Goal: Task Accomplishment & Management: Manage account settings

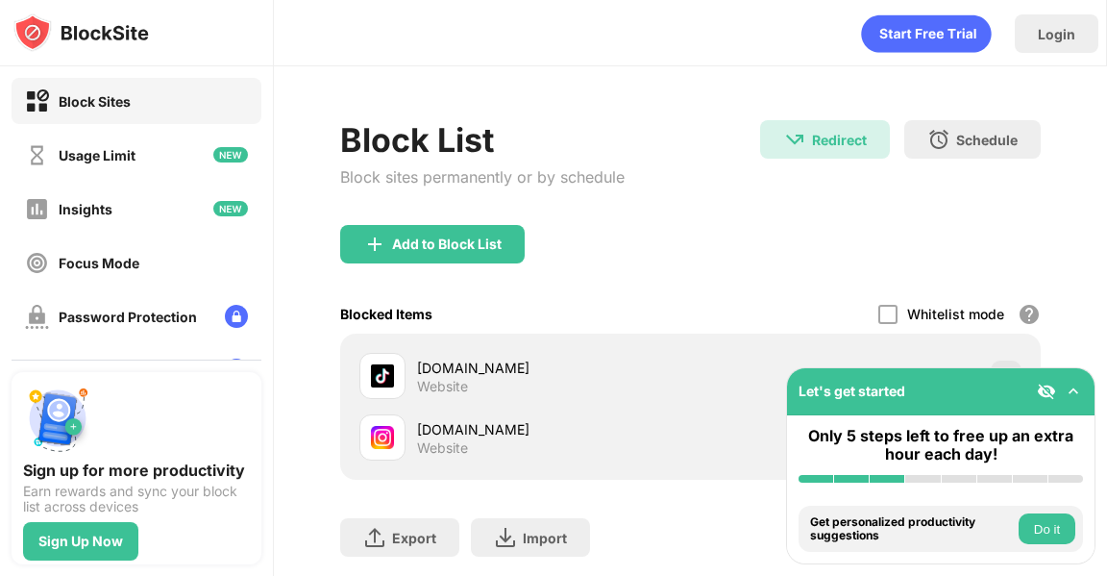
scroll to position [122, 0]
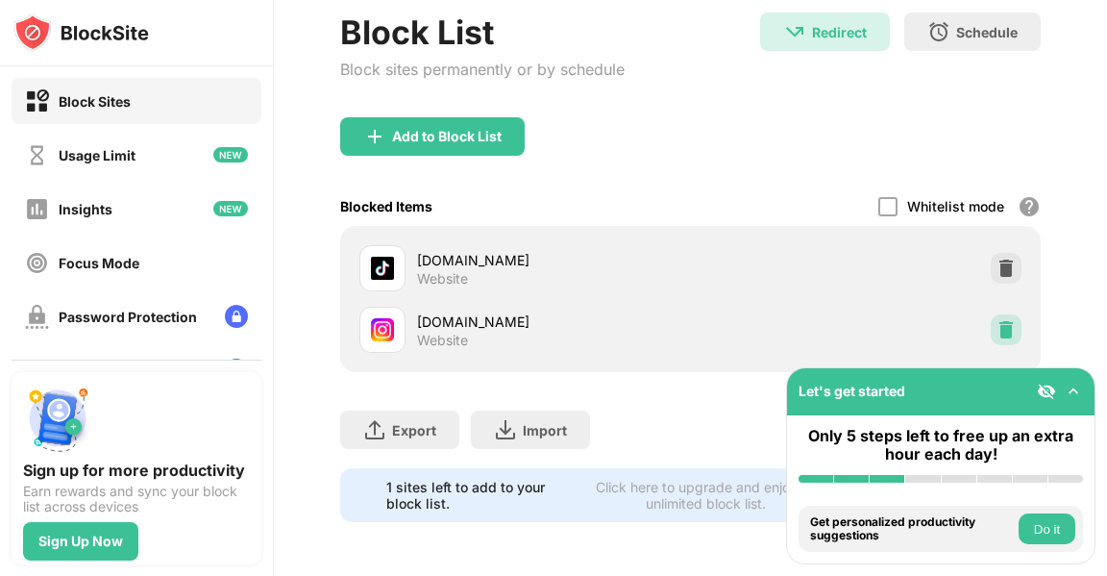
click at [996, 320] on img at bounding box center [1005, 329] width 19 height 19
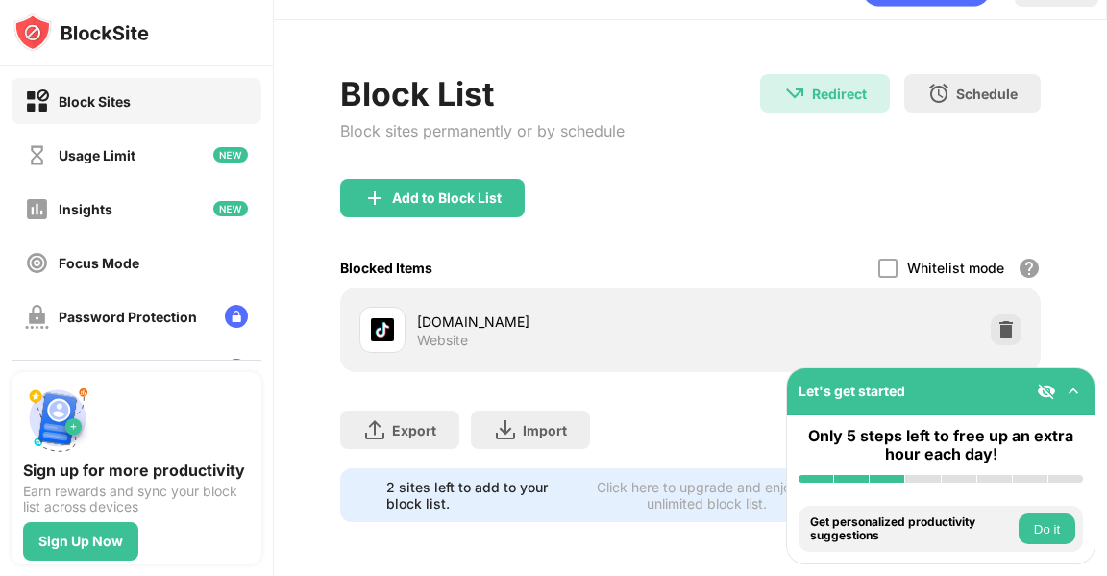
scroll to position [61, 0]
click at [428, 192] on div "Add to Block List" at bounding box center [432, 198] width 184 height 38
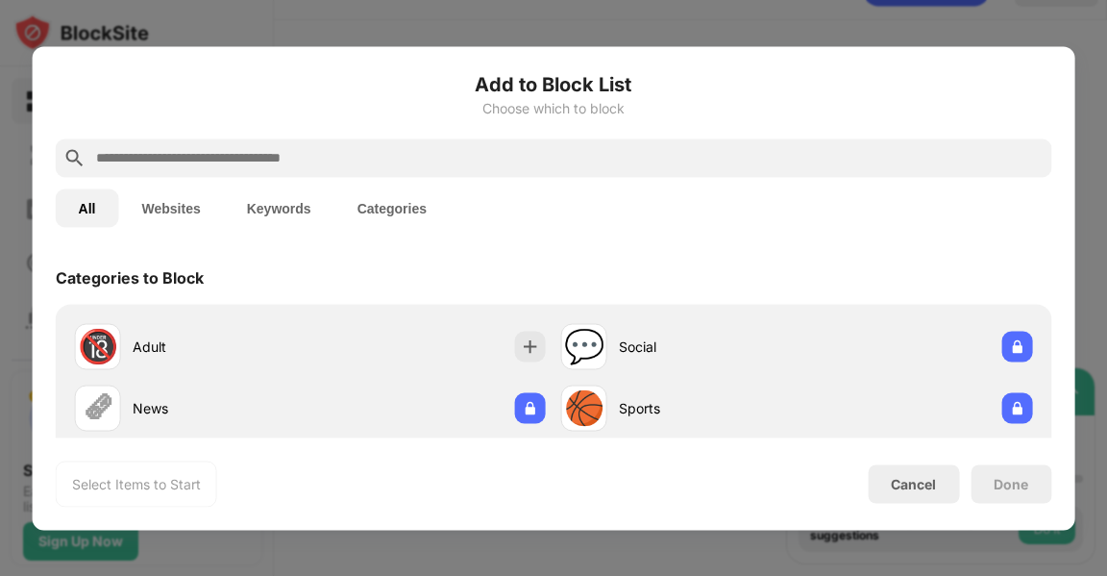
click at [360, 152] on input "text" at bounding box center [569, 157] width 950 height 23
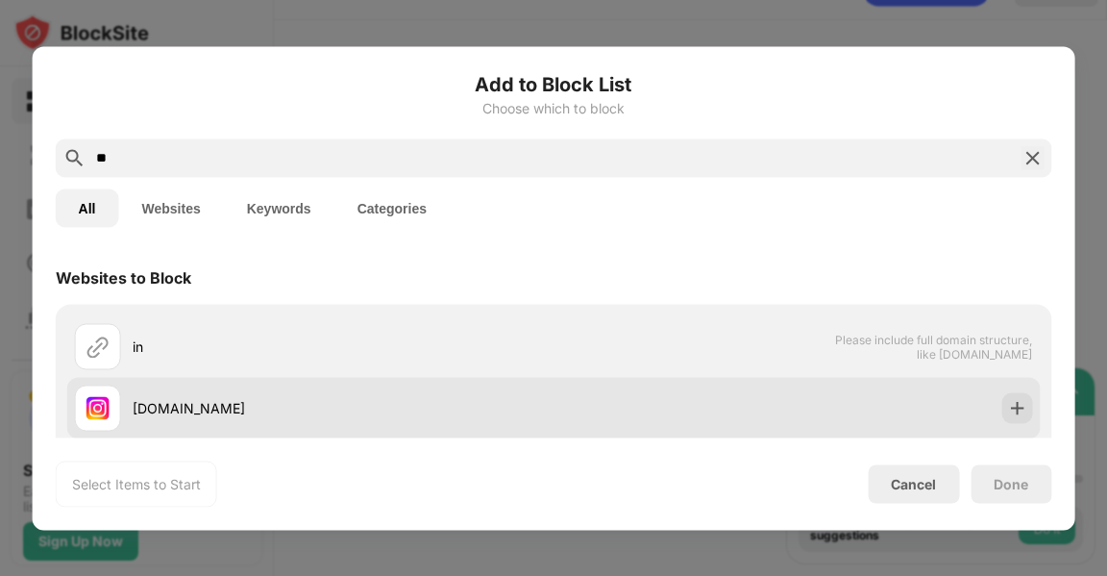
type input "**"
click at [425, 387] on div "[DOMAIN_NAME]" at bounding box center [314, 407] width 478 height 46
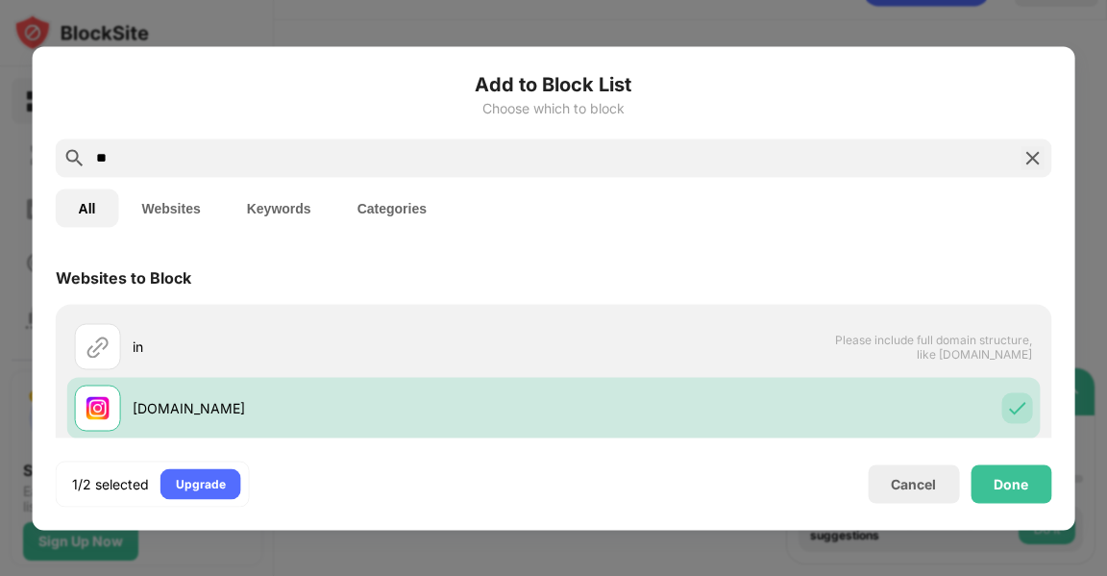
click at [1016, 471] on div "Done" at bounding box center [1010, 483] width 81 height 38
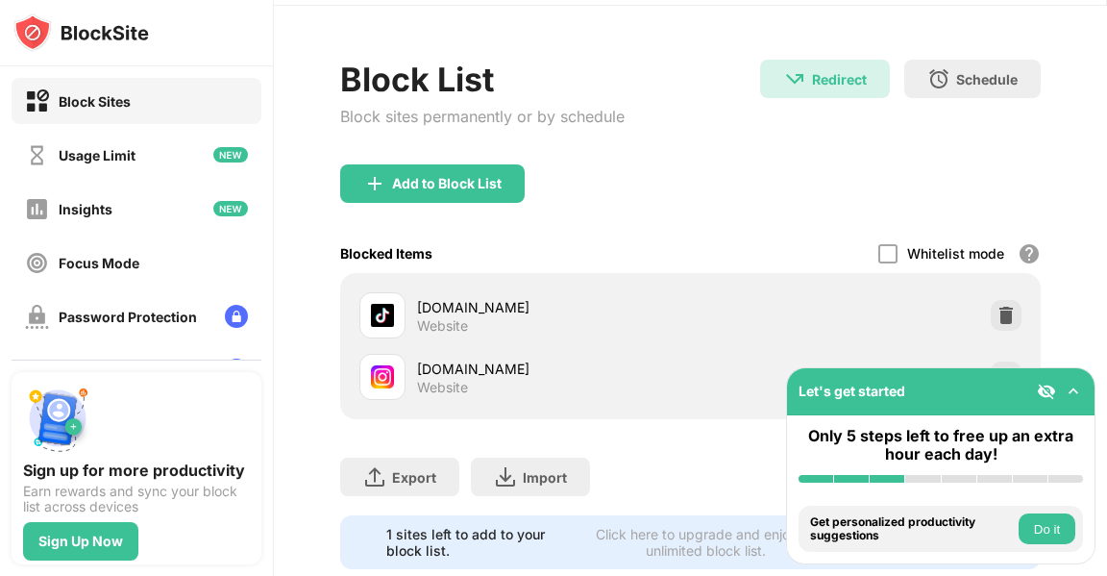
scroll to position [122, 0]
